Goal: Information Seeking & Learning: Learn about a topic

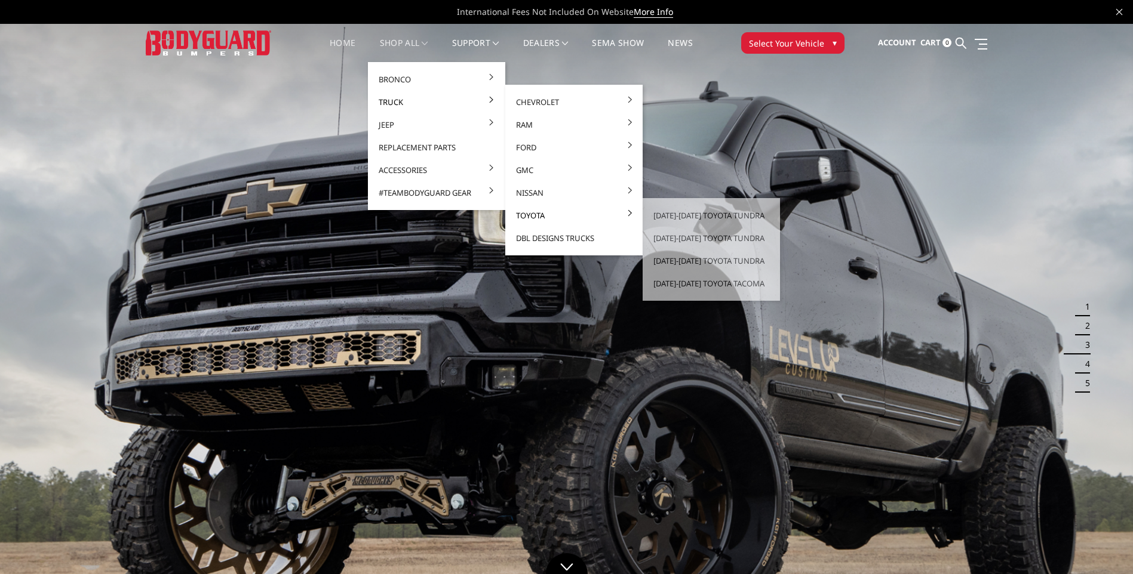
click at [529, 214] on link "Toyota" at bounding box center [574, 215] width 128 height 23
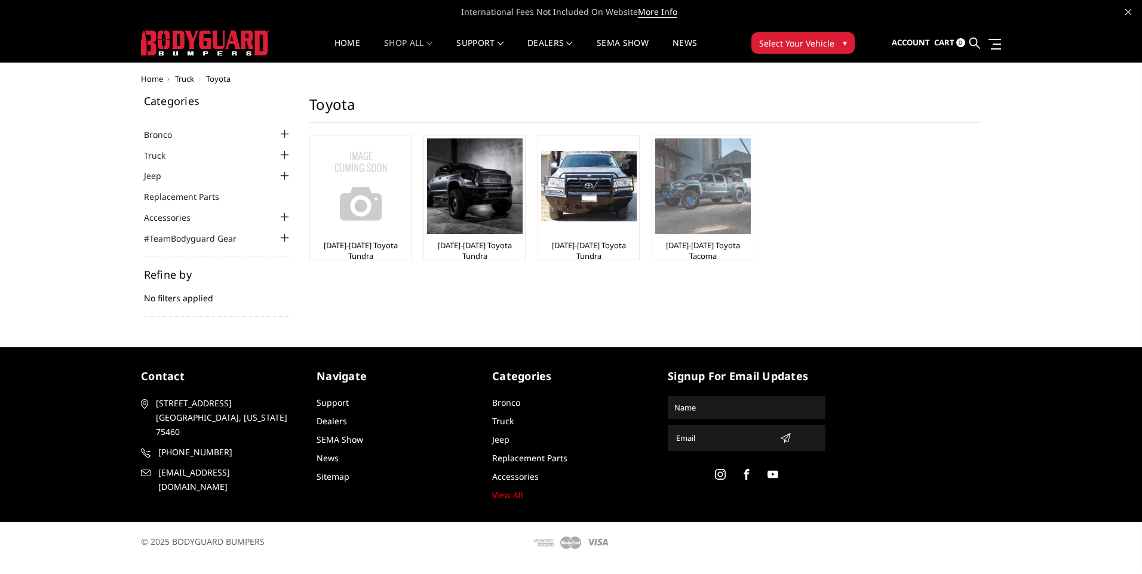
click at [704, 189] on img at bounding box center [703, 187] width 96 height 96
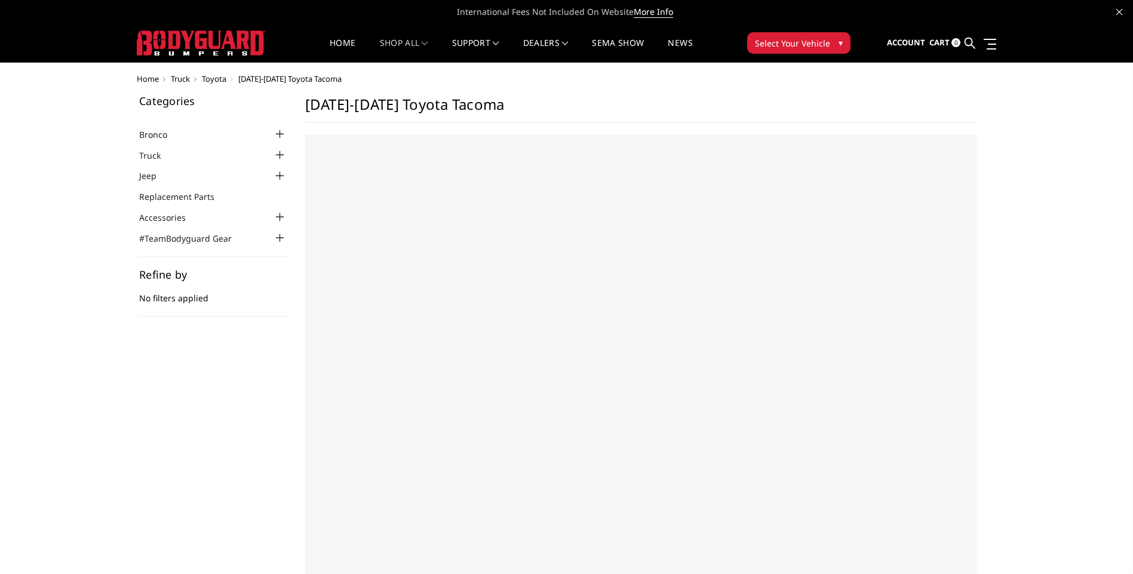
select select "US"
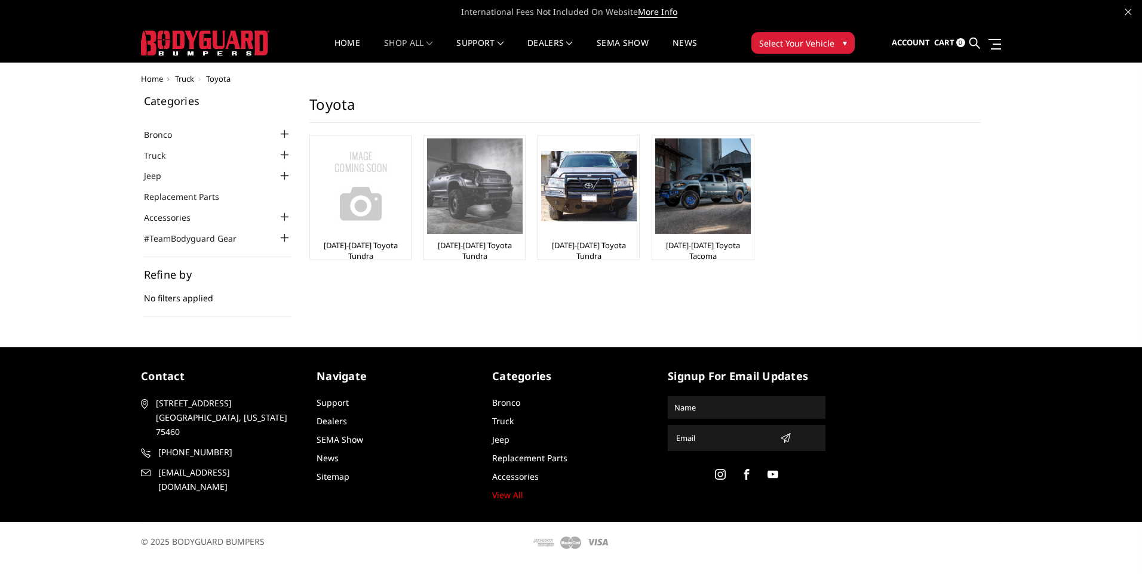
click at [444, 187] on img at bounding box center [475, 187] width 96 height 96
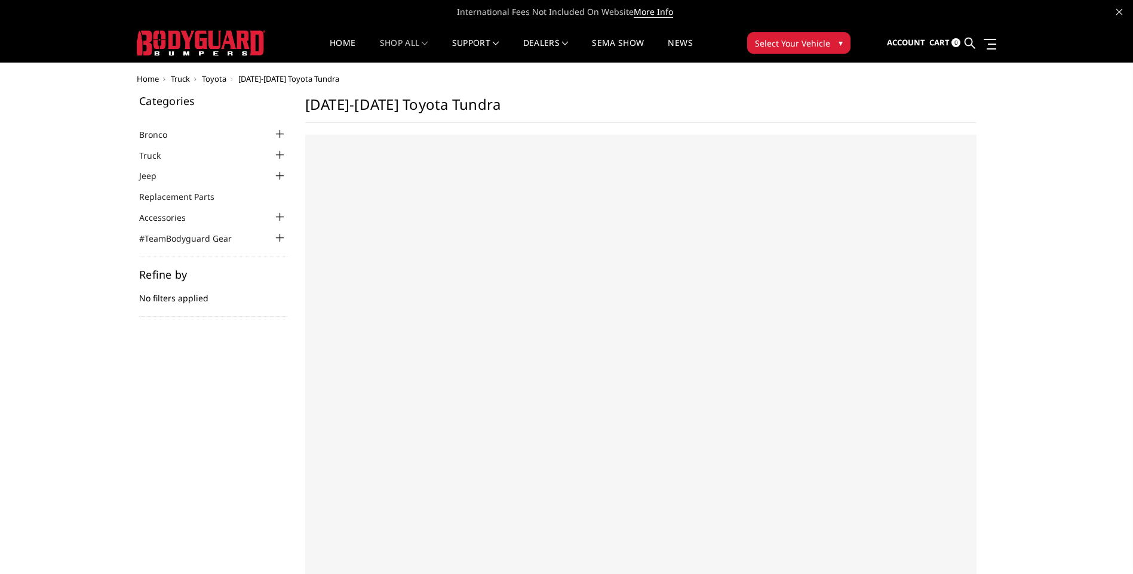
select select "US"
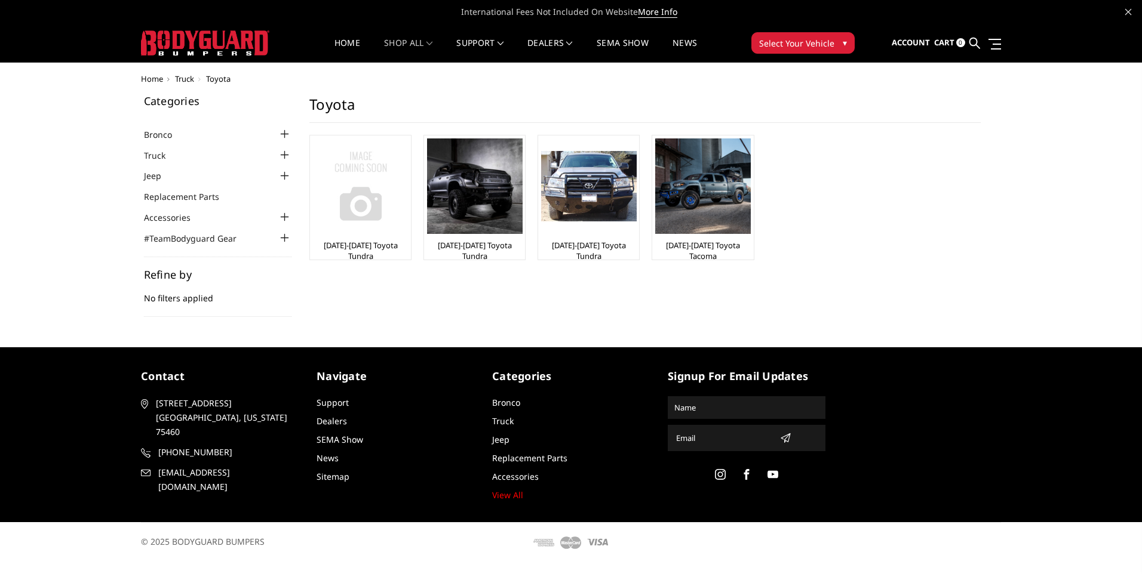
click at [351, 211] on img at bounding box center [361, 187] width 96 height 96
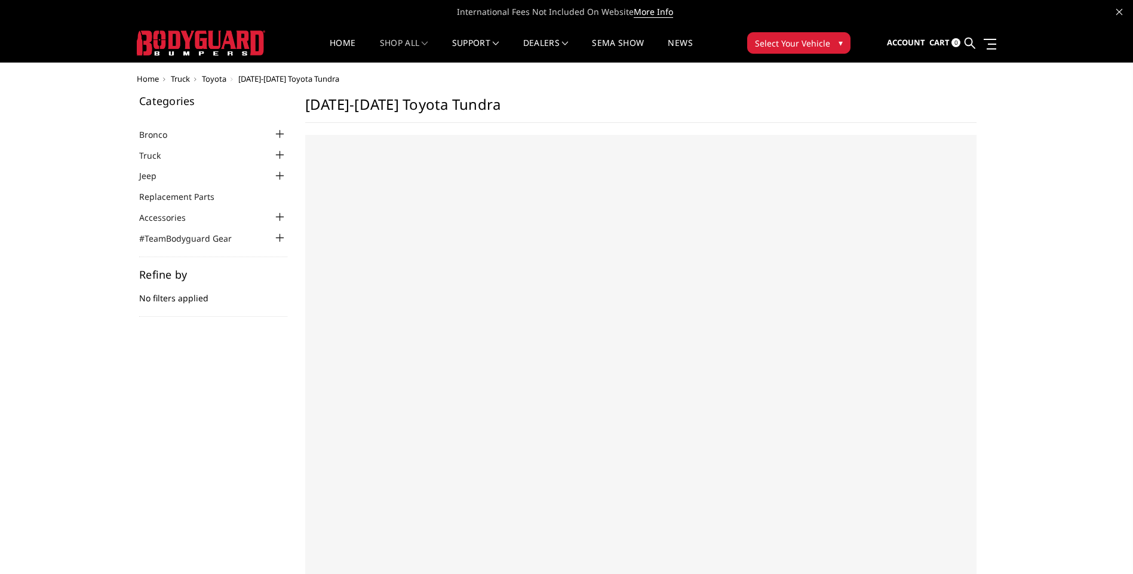
select select "US"
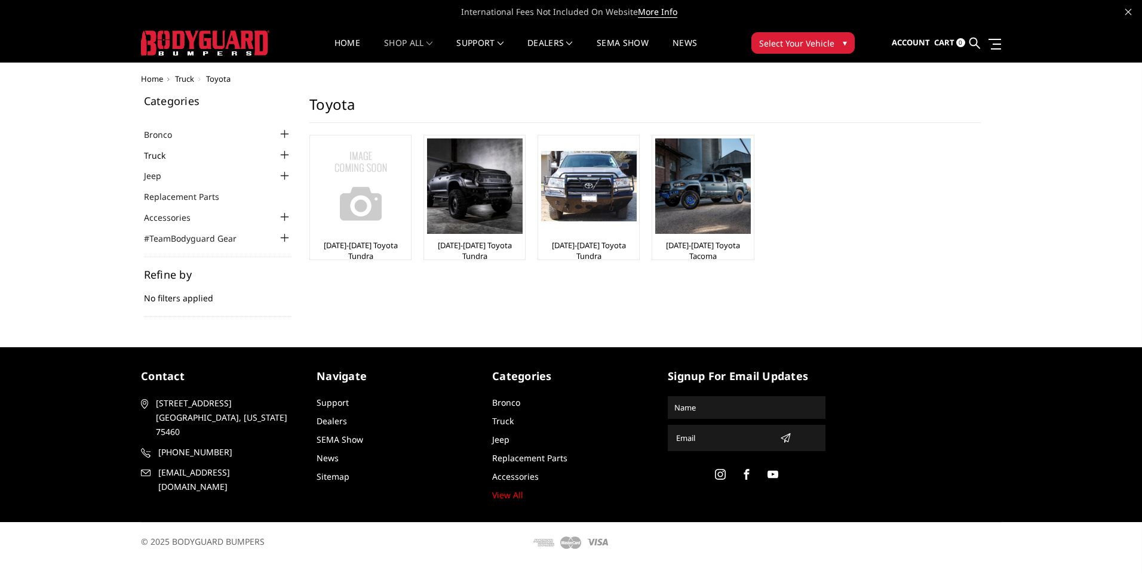
click at [155, 151] on link "Truck" at bounding box center [162, 155] width 36 height 13
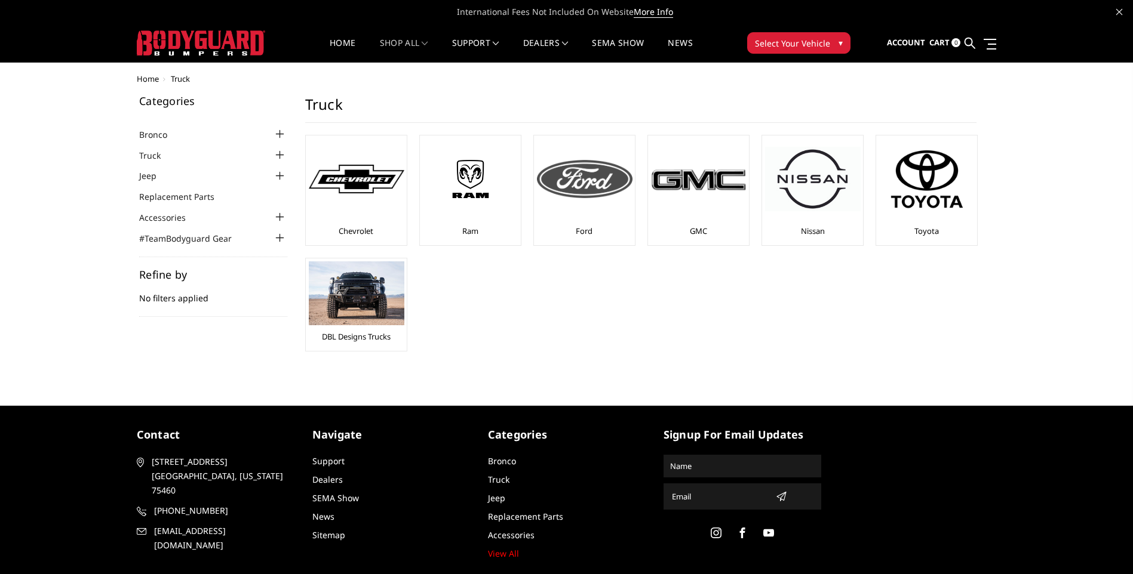
click at [595, 180] on img at bounding box center [585, 179] width 96 height 38
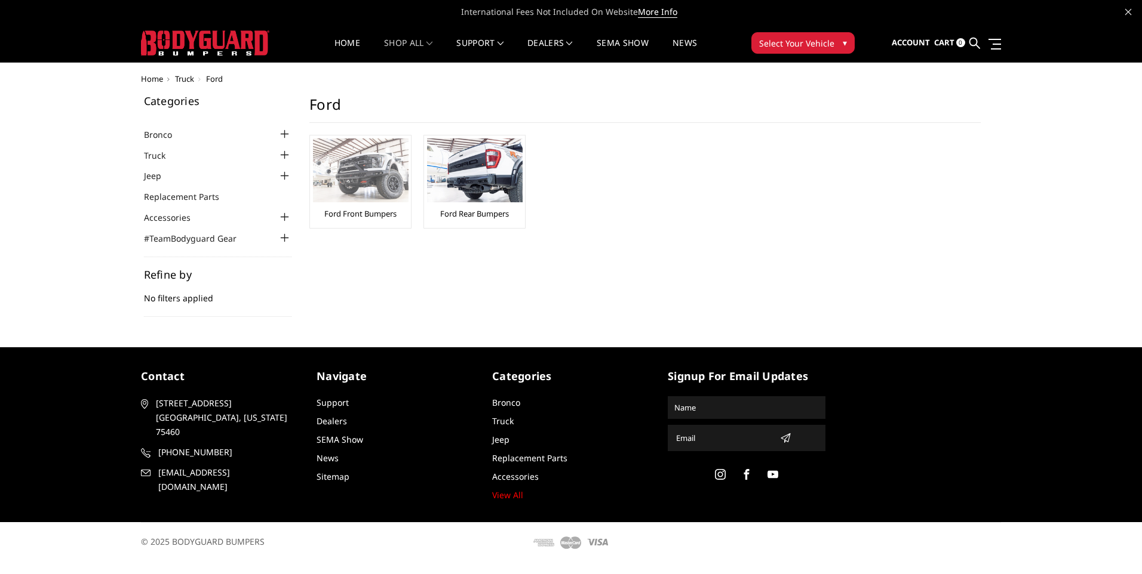
click at [347, 171] on img at bounding box center [361, 171] width 96 height 64
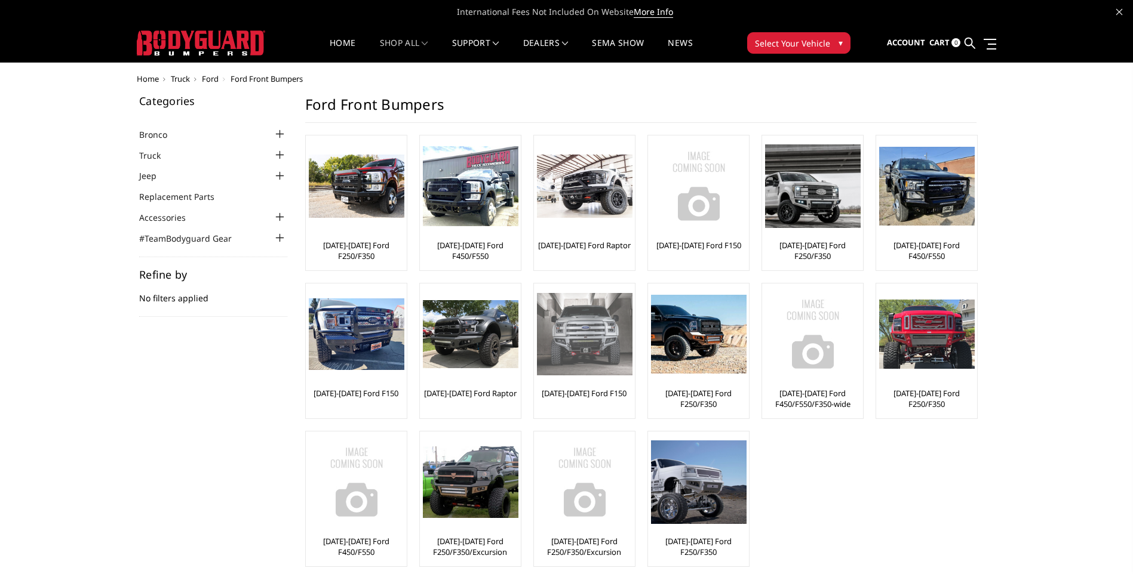
click at [586, 330] on img at bounding box center [585, 334] width 96 height 82
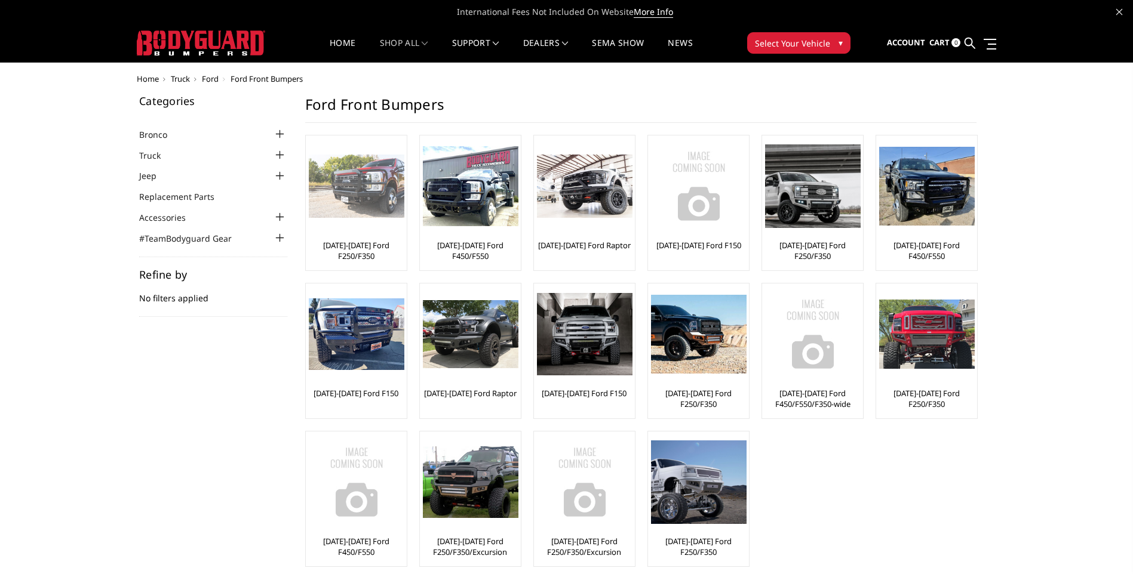
click at [368, 192] on img at bounding box center [357, 187] width 96 height 64
